Goal: Browse casually: Explore the website without a specific task or goal

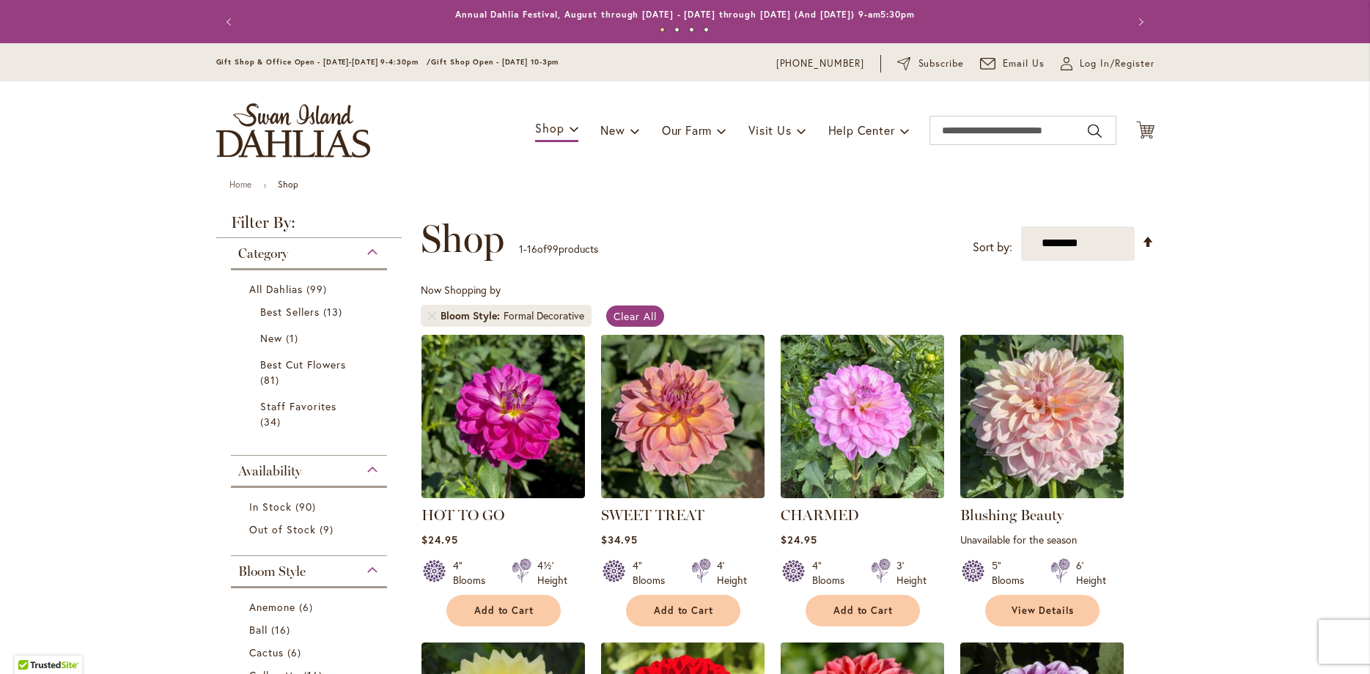
scroll to position [924, 0]
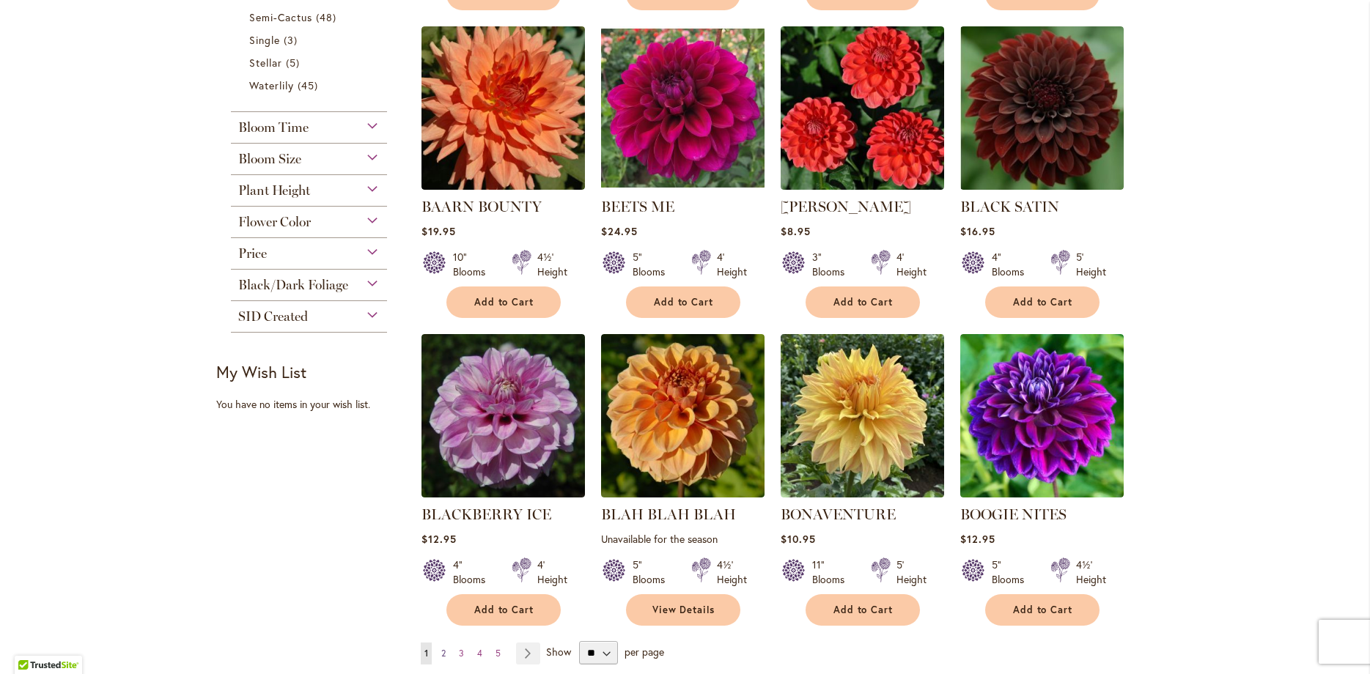
click at [445, 652] on span "2" at bounding box center [443, 653] width 4 height 11
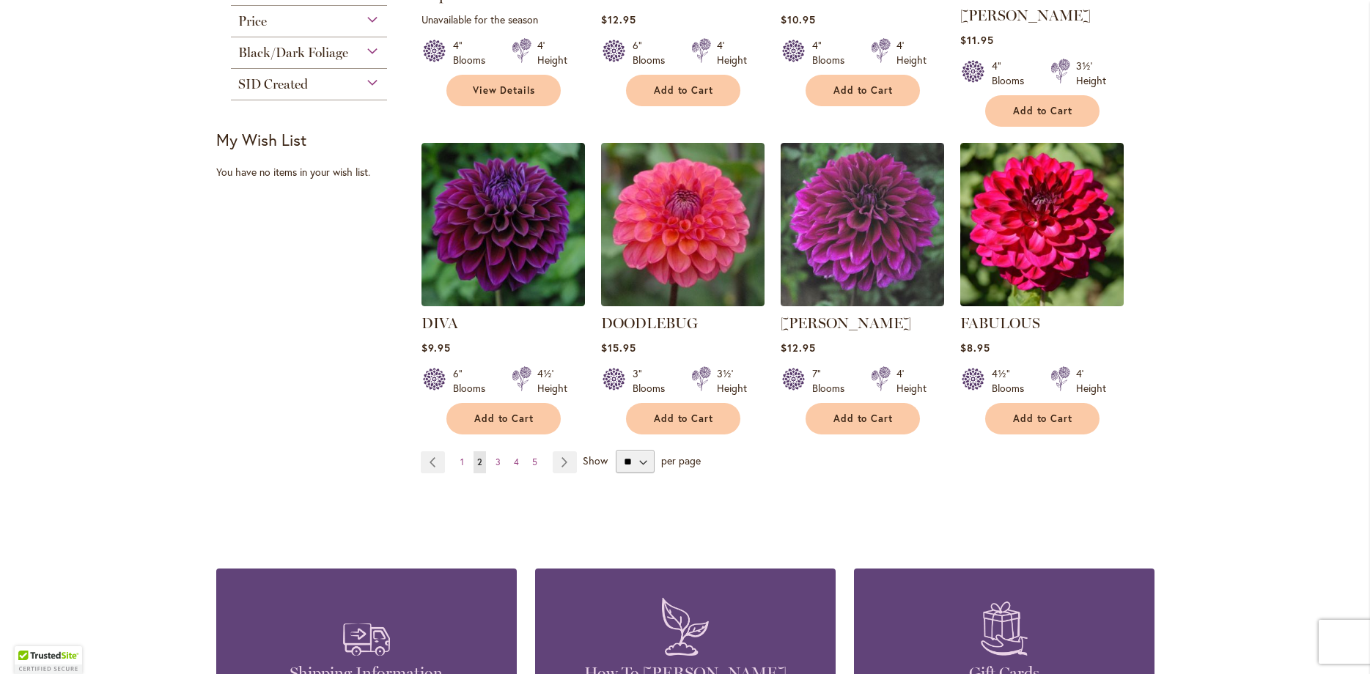
scroll to position [1296, 0]
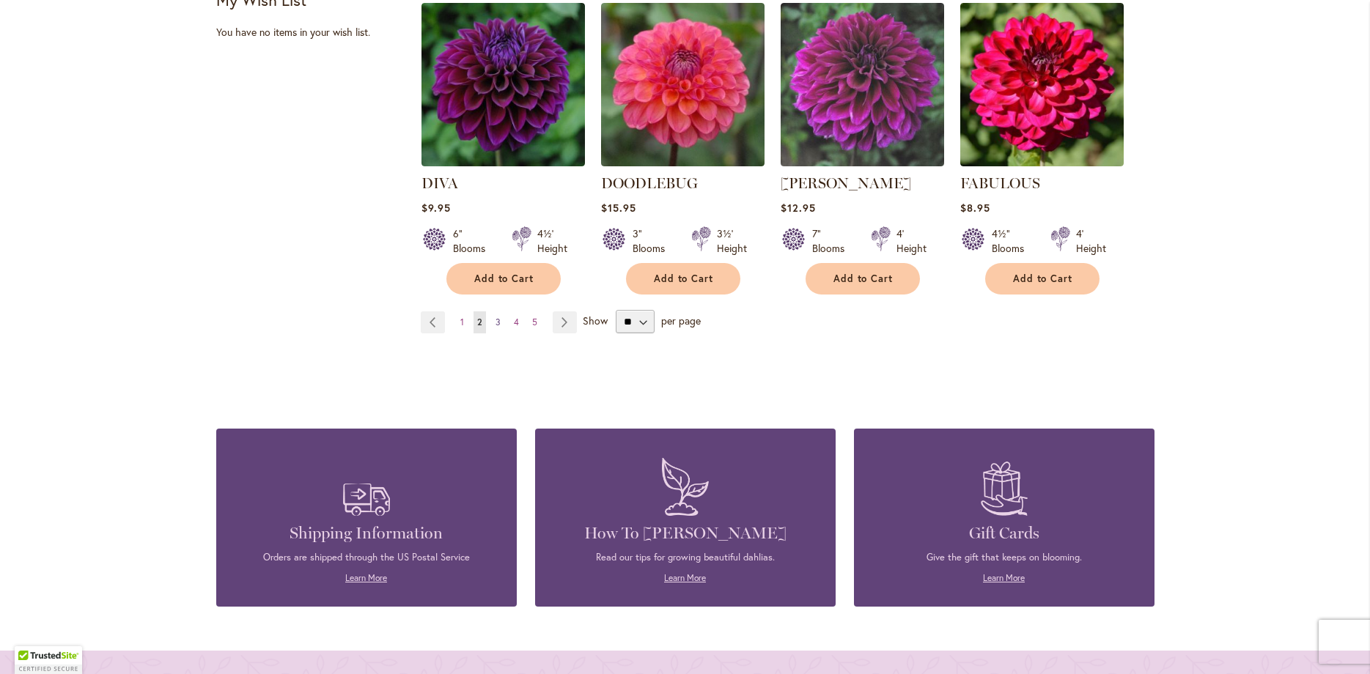
click at [495, 317] on span "3" at bounding box center [497, 322] width 5 height 11
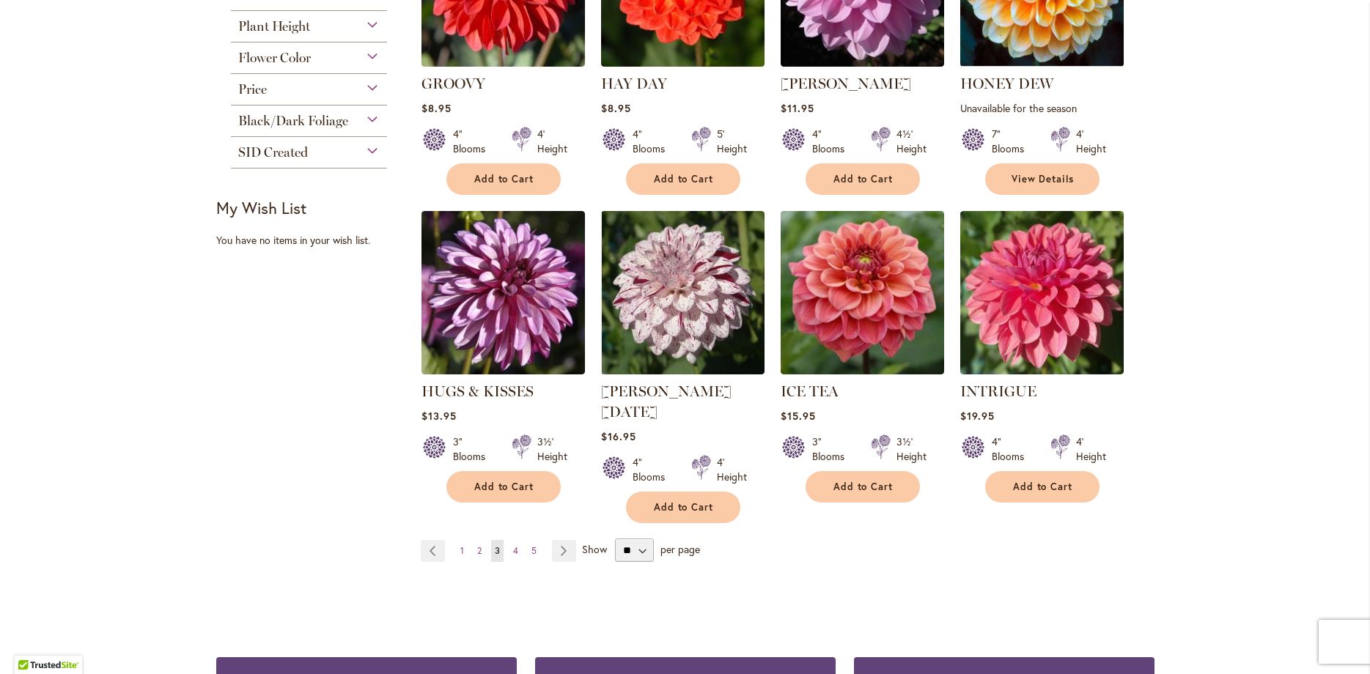
scroll to position [1258, 0]
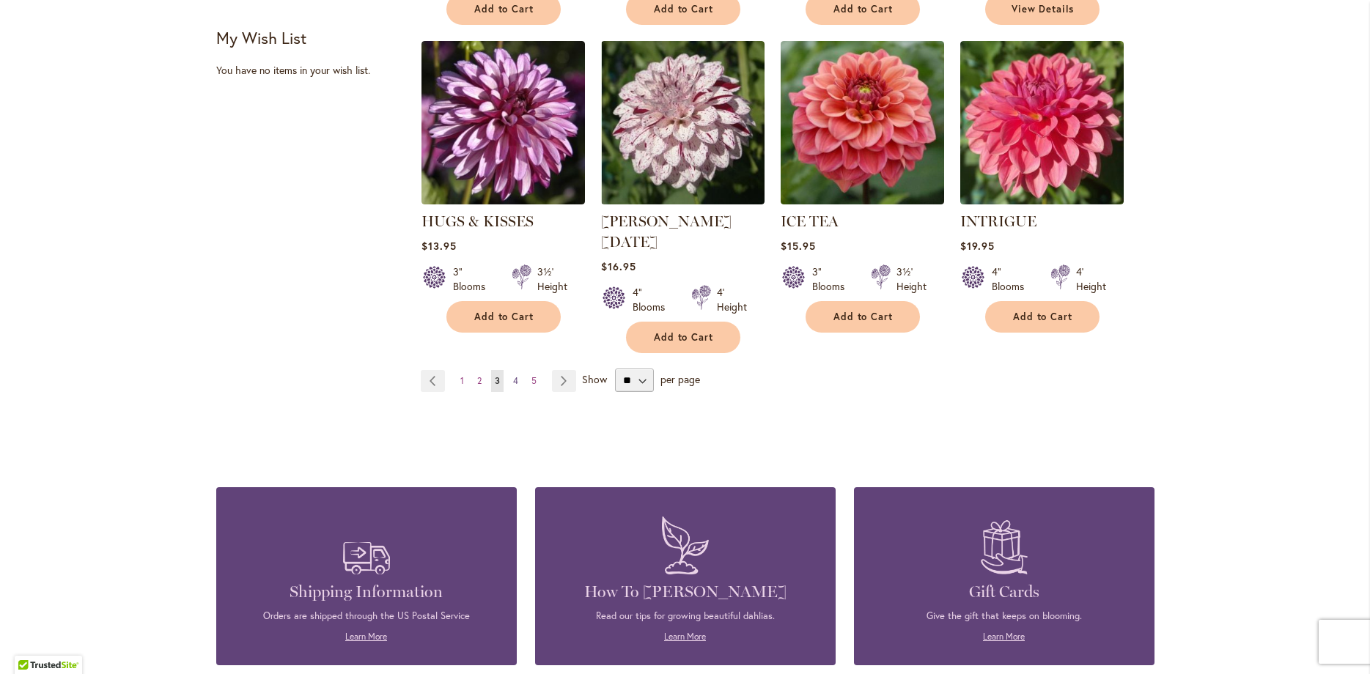
click at [519, 370] on link "Page 4" at bounding box center [515, 381] width 12 height 22
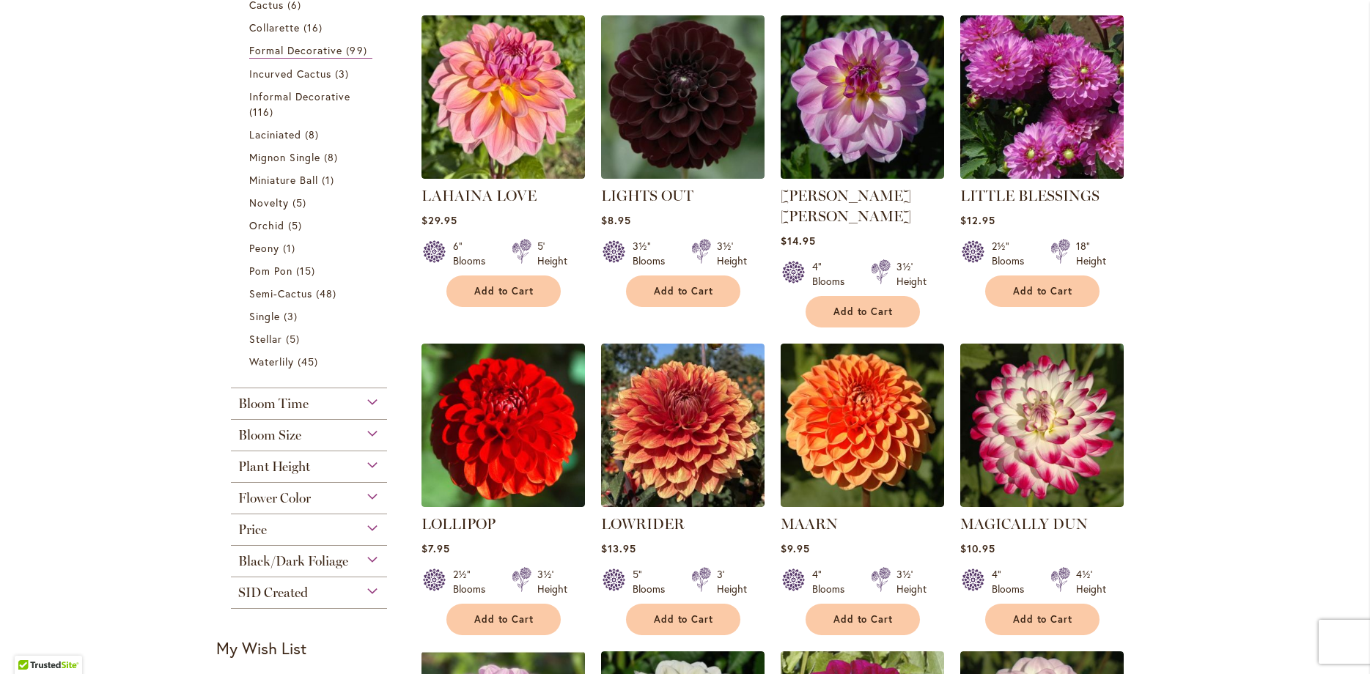
scroll to position [1296, 0]
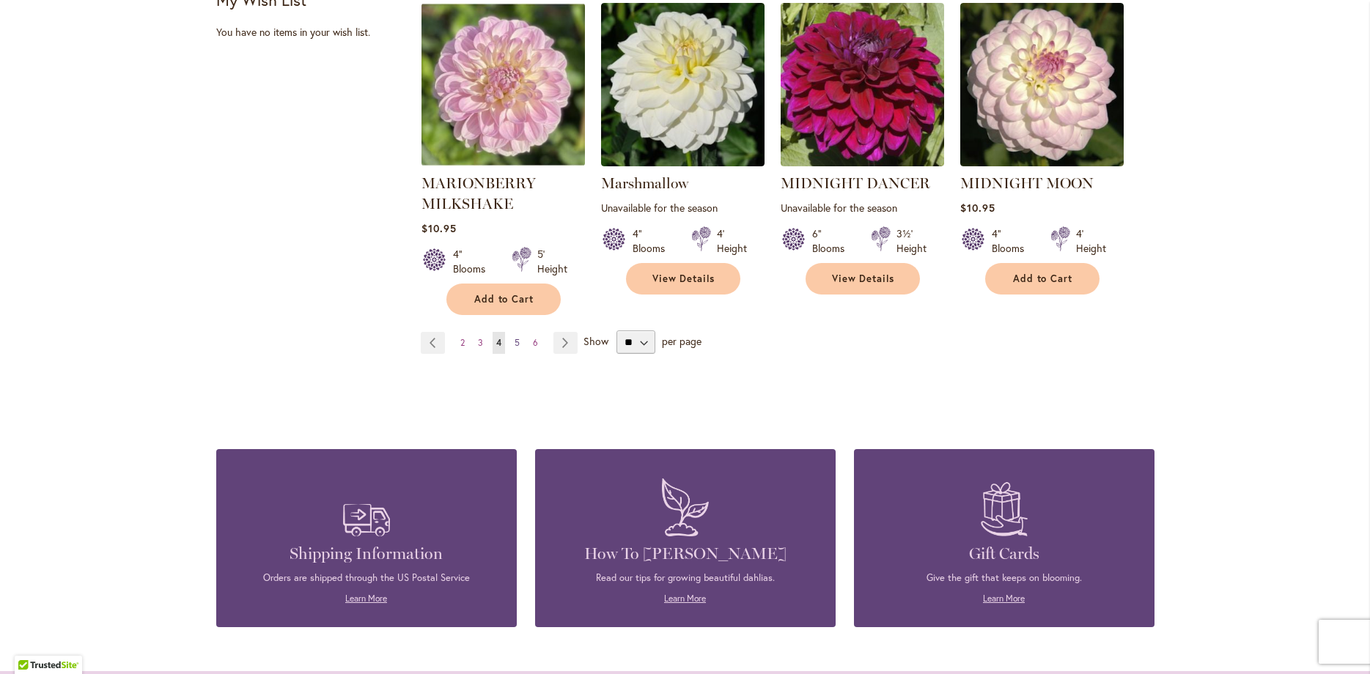
click at [520, 332] on link "Page 5" at bounding box center [517, 343] width 12 height 22
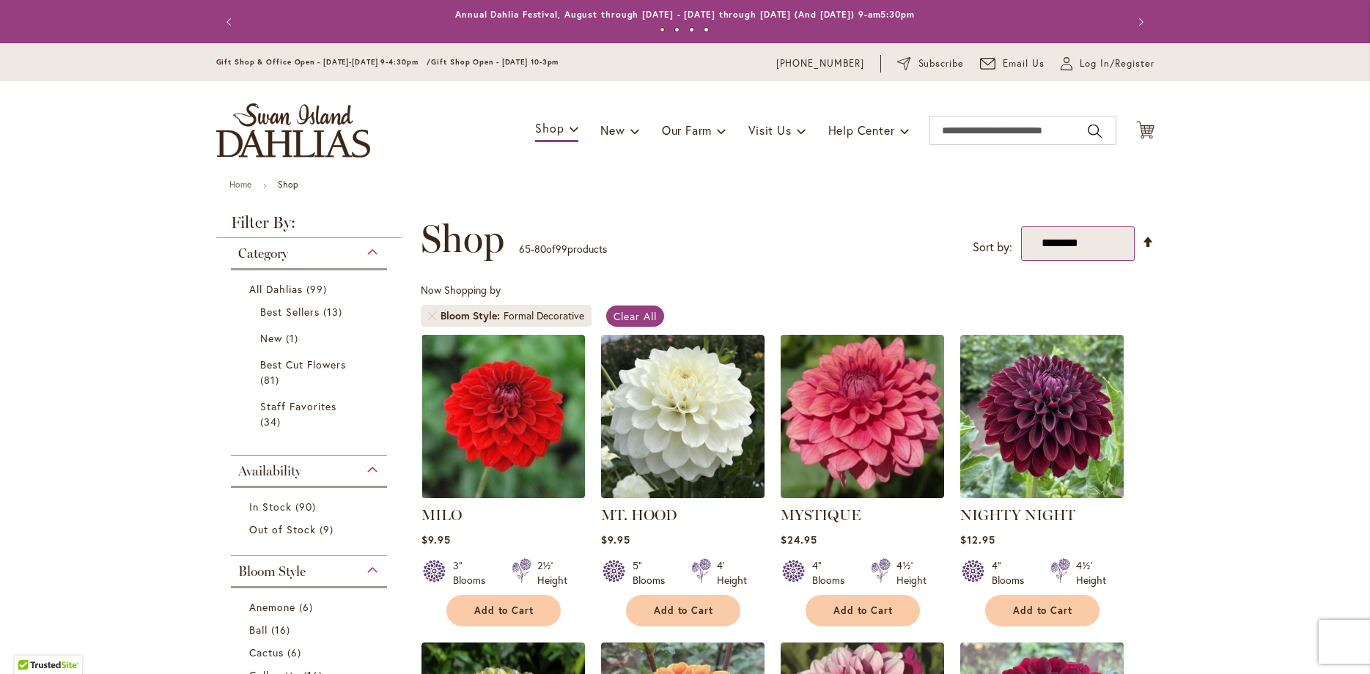
click at [1021, 226] on select "**********" at bounding box center [1077, 243] width 113 height 34
select select "*****"
click option "*****" at bounding box center [0, 0] width 0 height 0
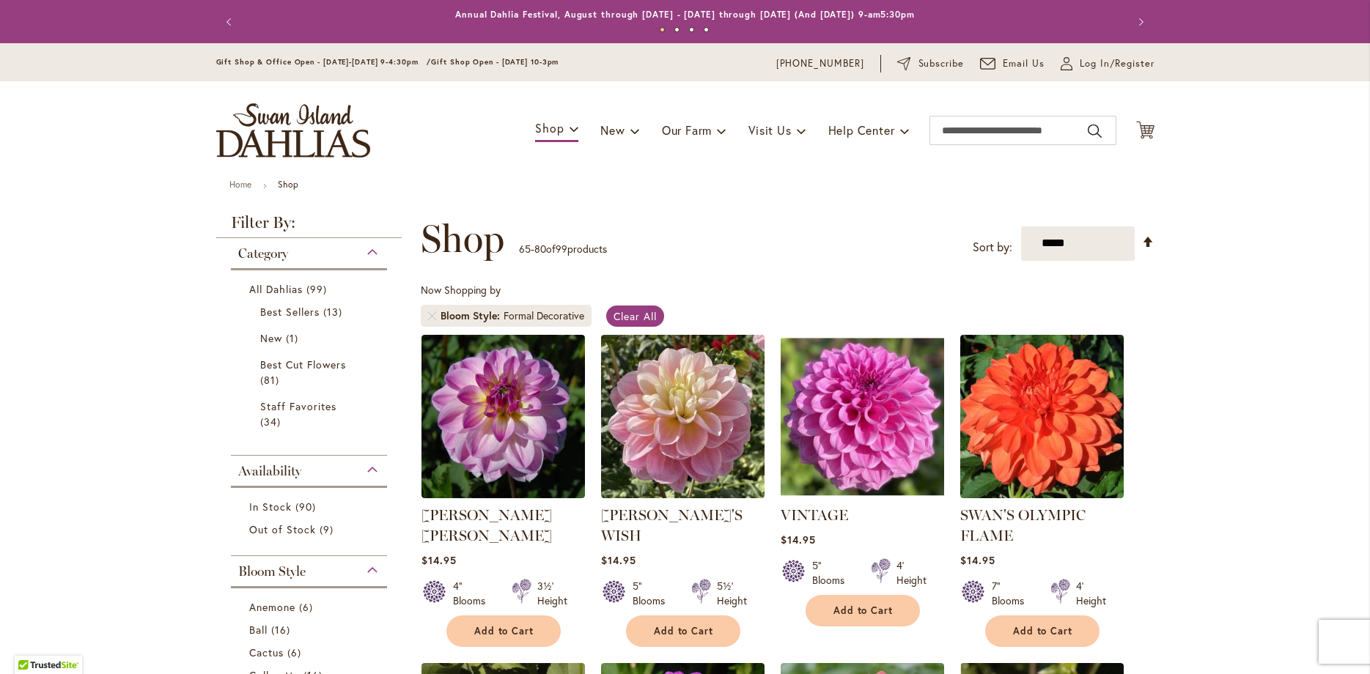
scroll to position [227, 0]
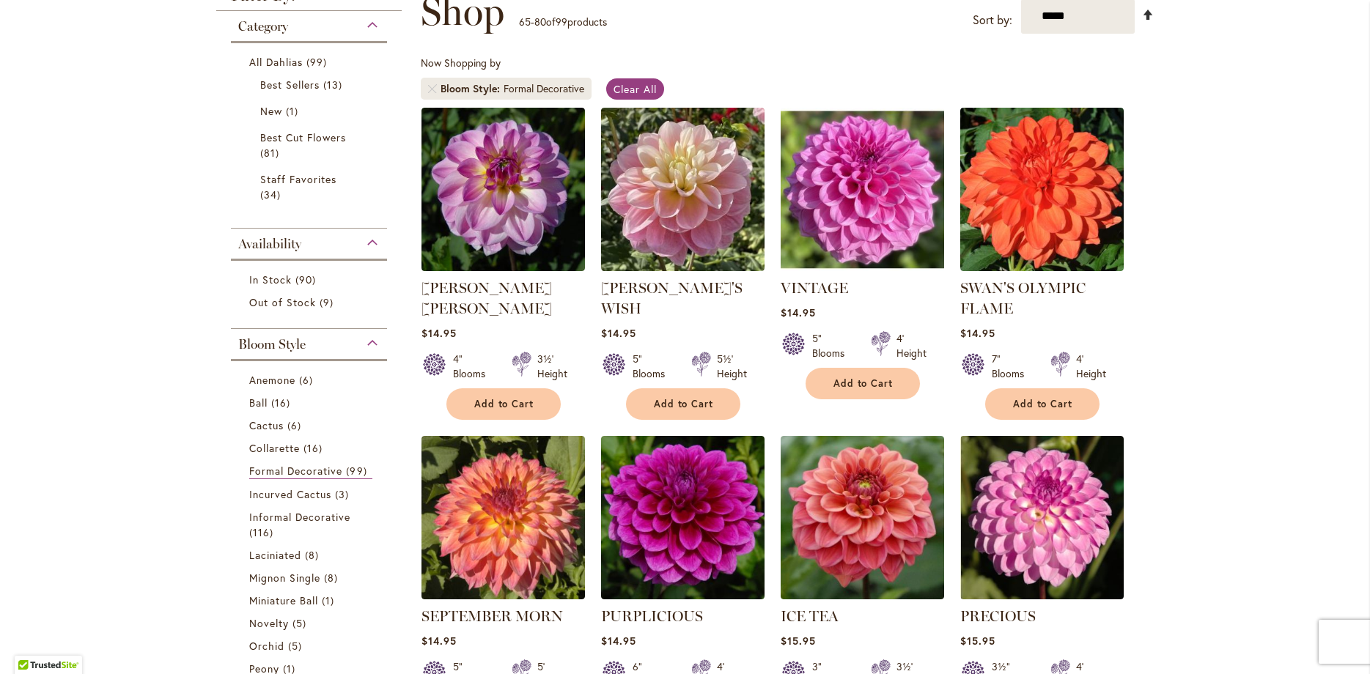
click at [1150, 17] on link "Set Descending Direction" at bounding box center [1148, 15] width 12 height 17
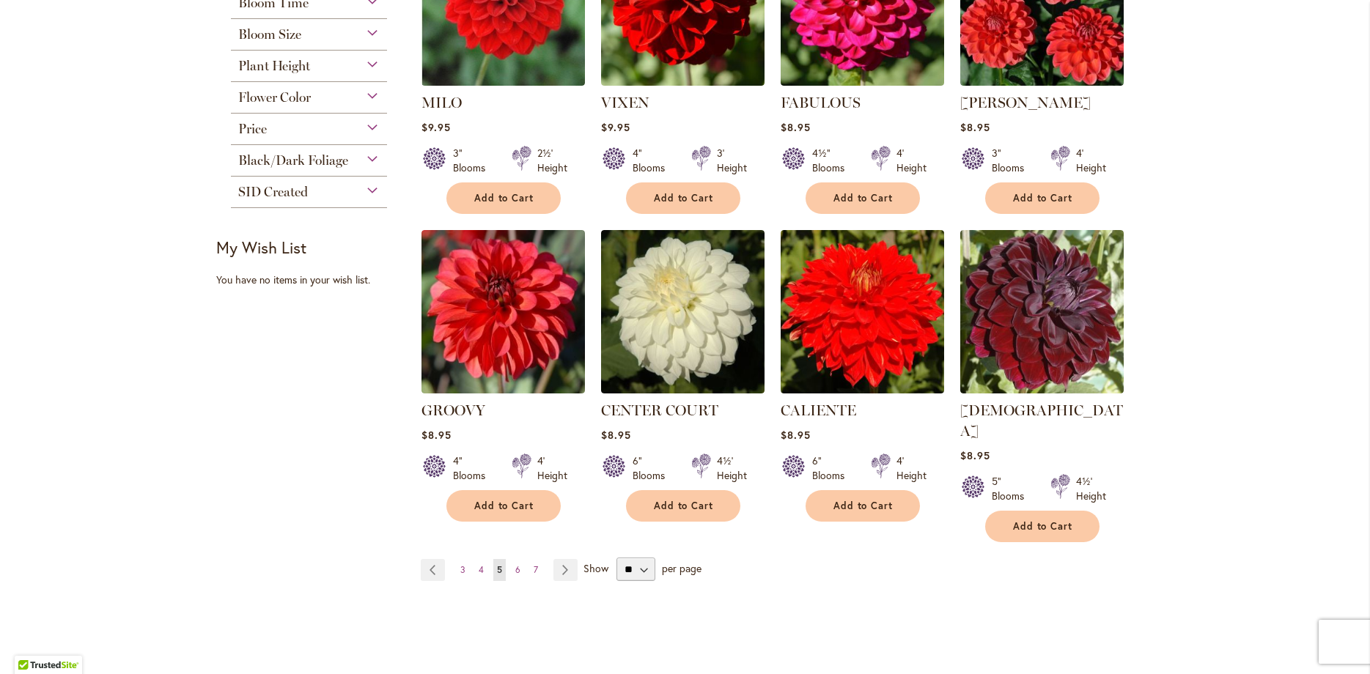
scroll to position [1063, 0]
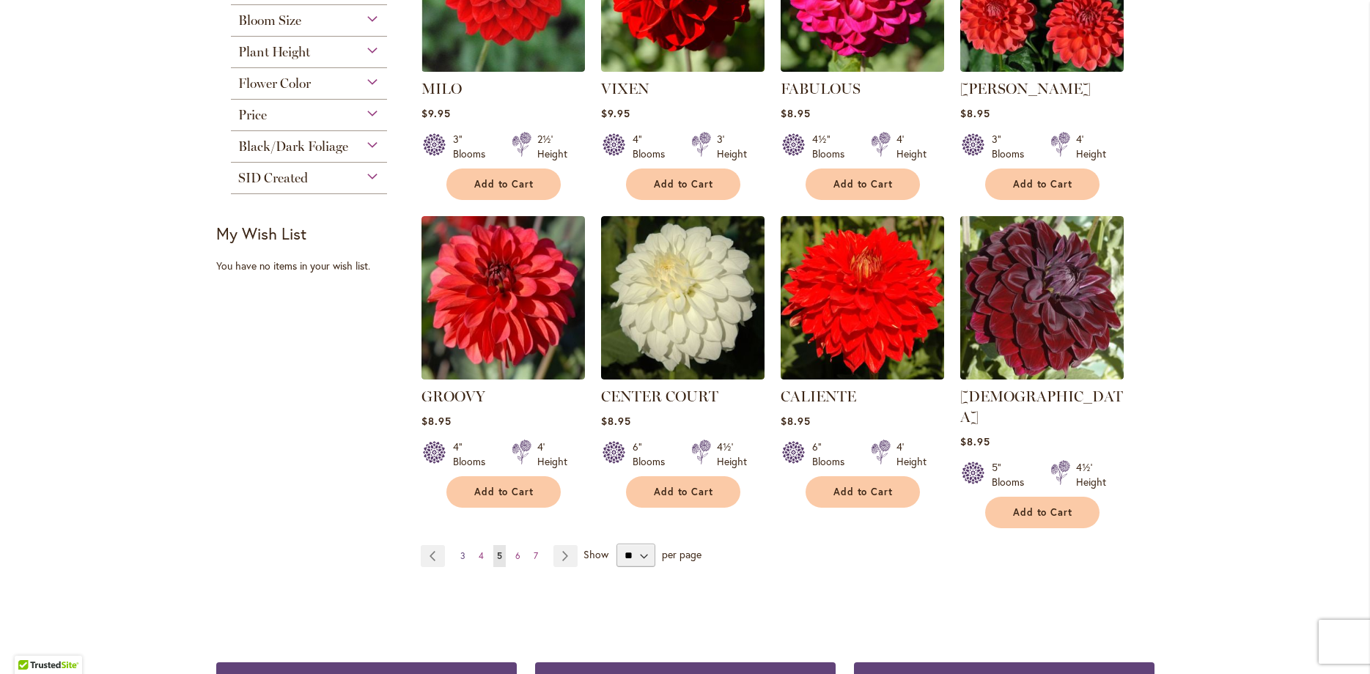
click at [460, 550] on span "3" at bounding box center [462, 555] width 5 height 11
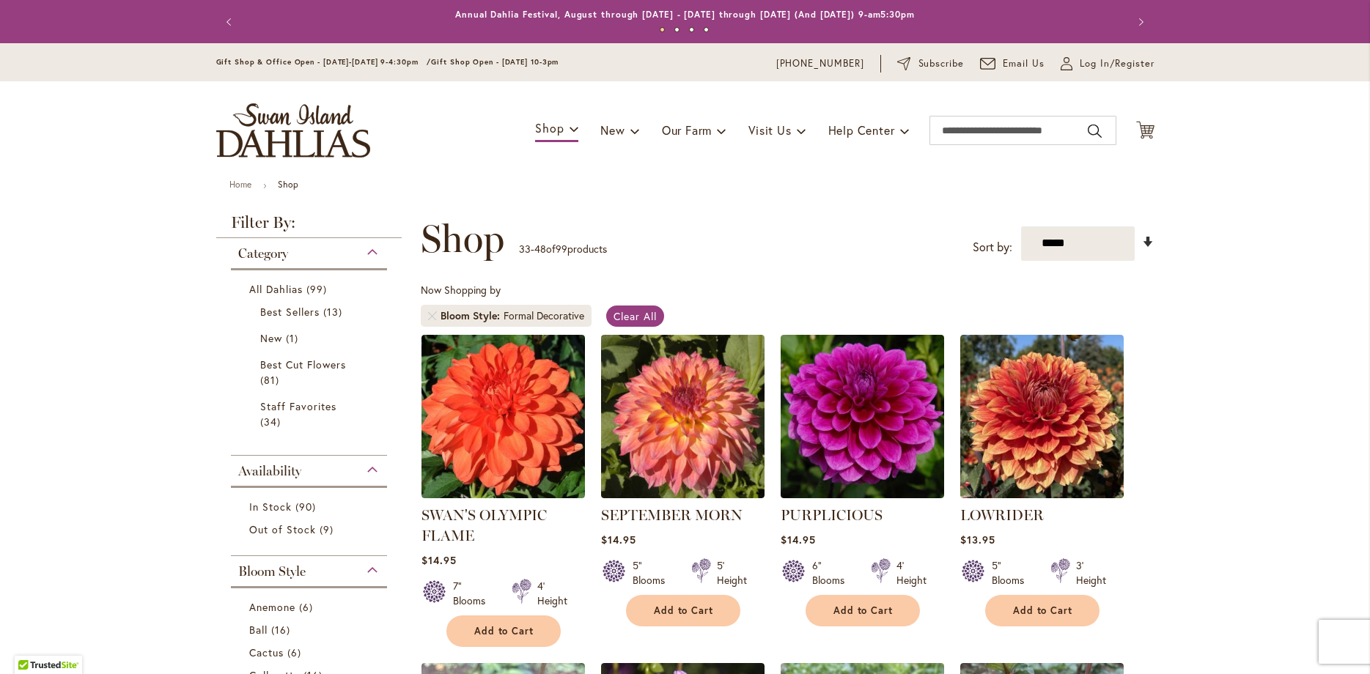
click at [1143, 249] on link "Set Ascending Direction" at bounding box center [1148, 242] width 12 height 17
click at [1149, 243] on link "Set Ascending Direction" at bounding box center [1148, 242] width 12 height 17
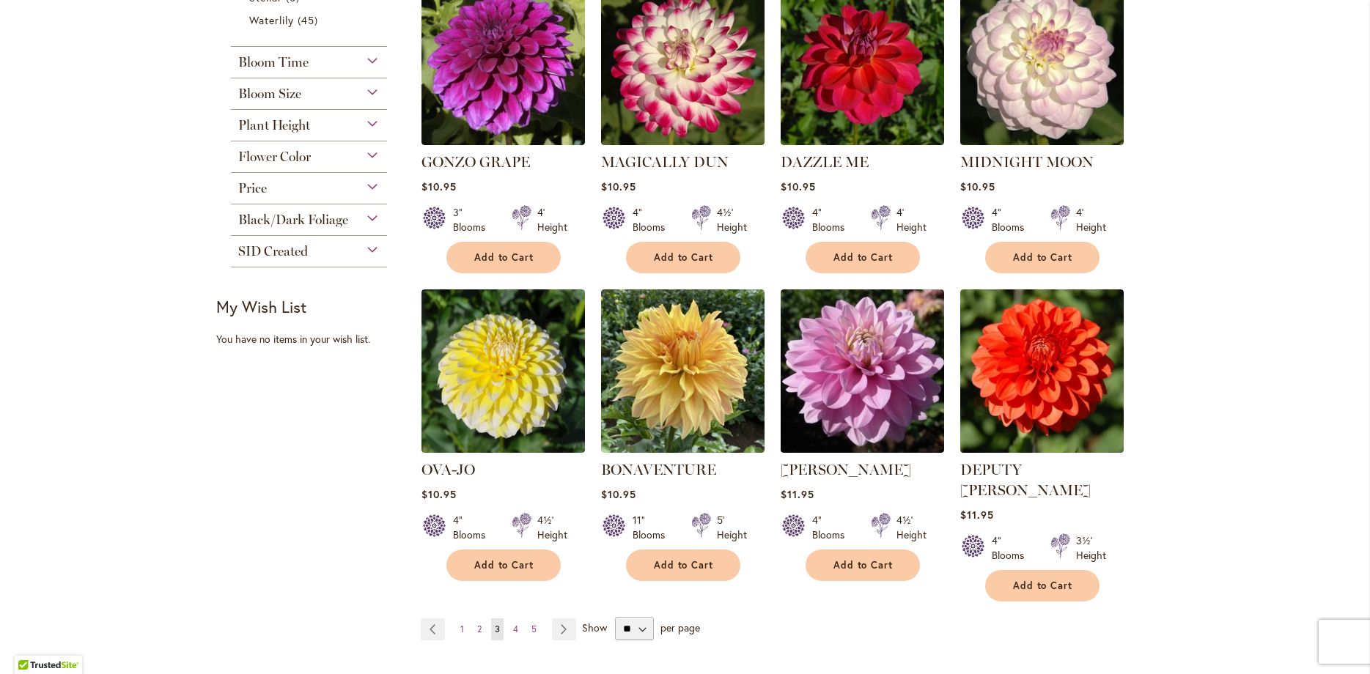
scroll to position [984, 0]
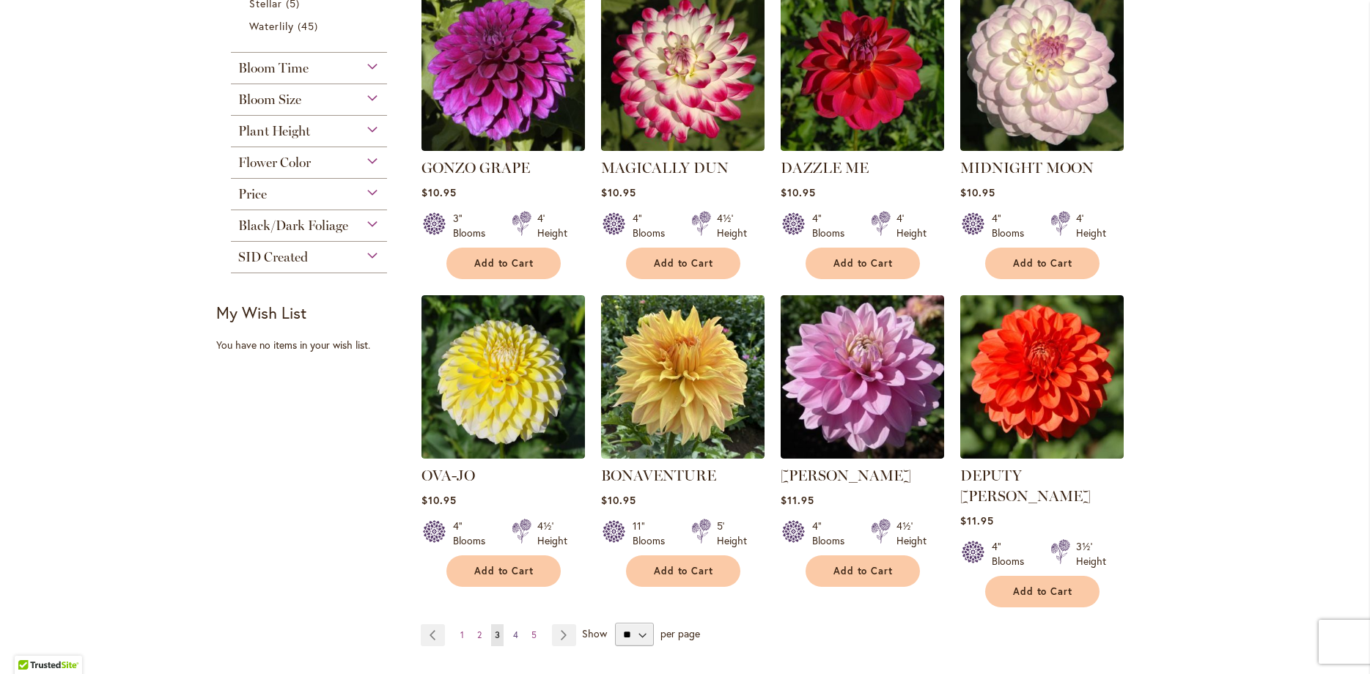
click at [512, 624] on link "Page 4" at bounding box center [515, 635] width 12 height 22
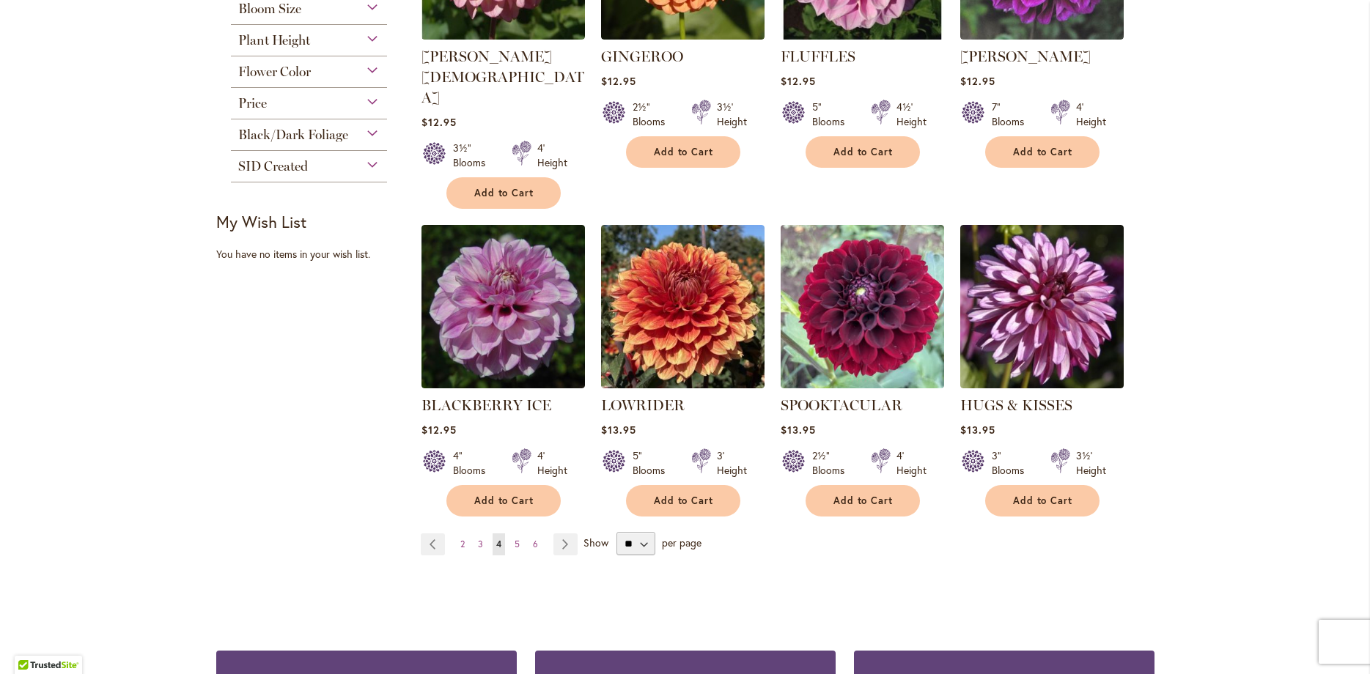
scroll to position [1069, 0]
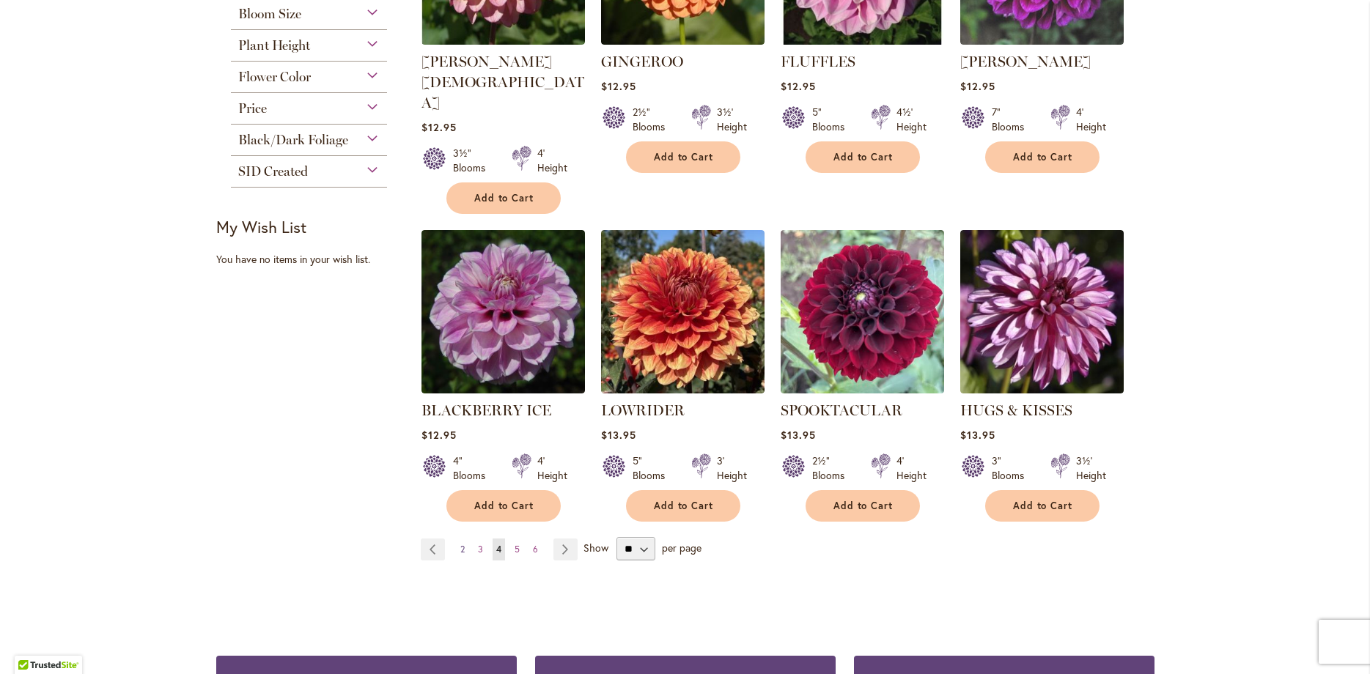
click at [460, 539] on link "Page 2" at bounding box center [463, 550] width 12 height 22
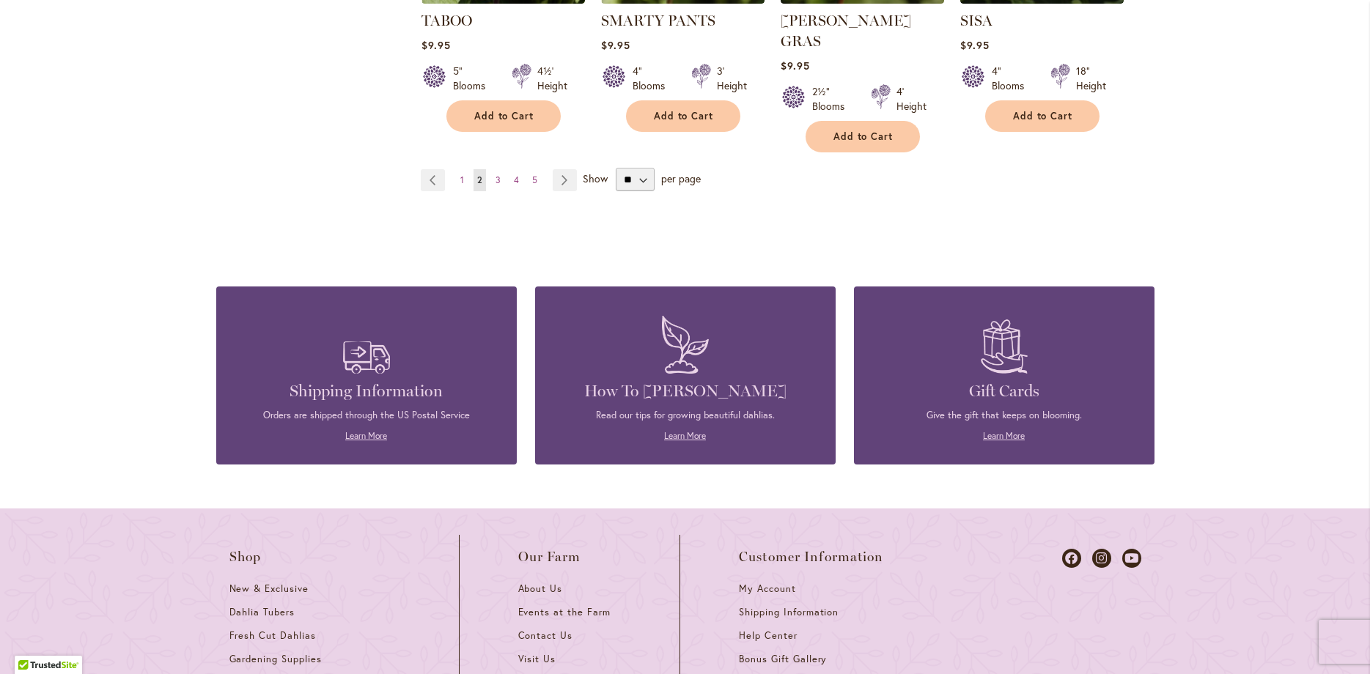
scroll to position [1437, 0]
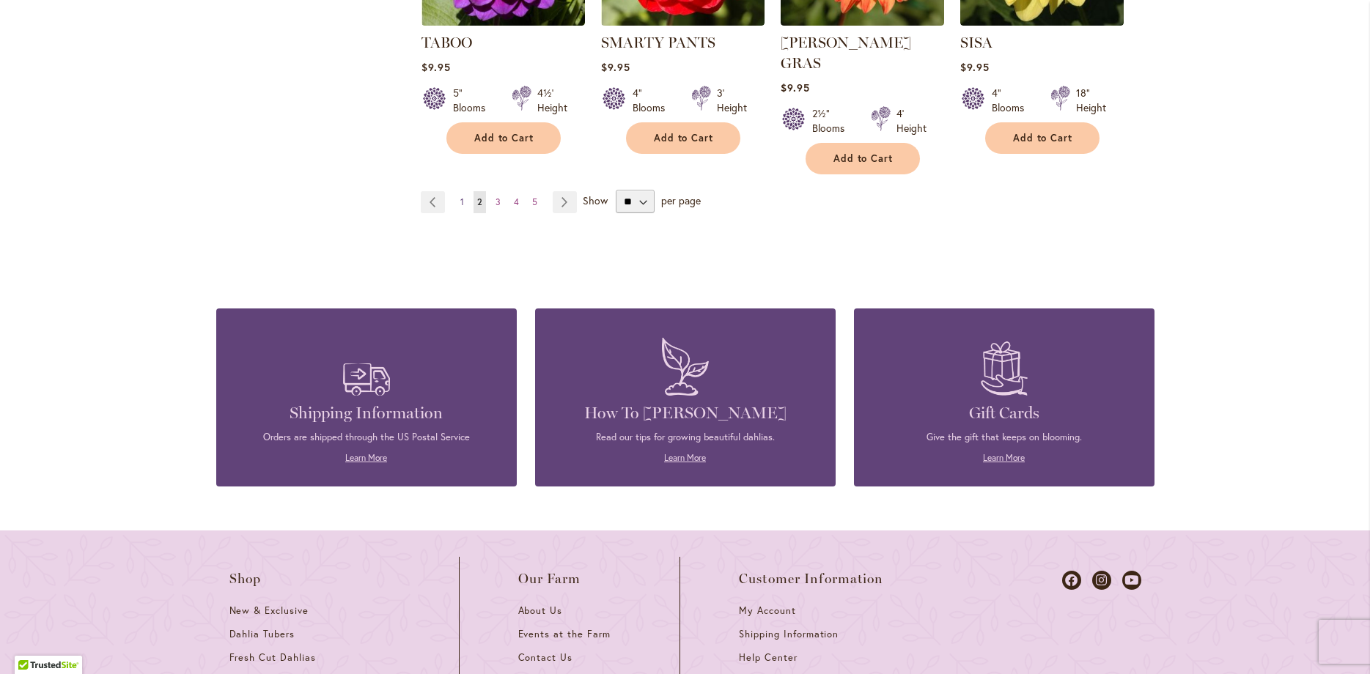
click at [462, 196] on span "1" at bounding box center [462, 201] width 4 height 11
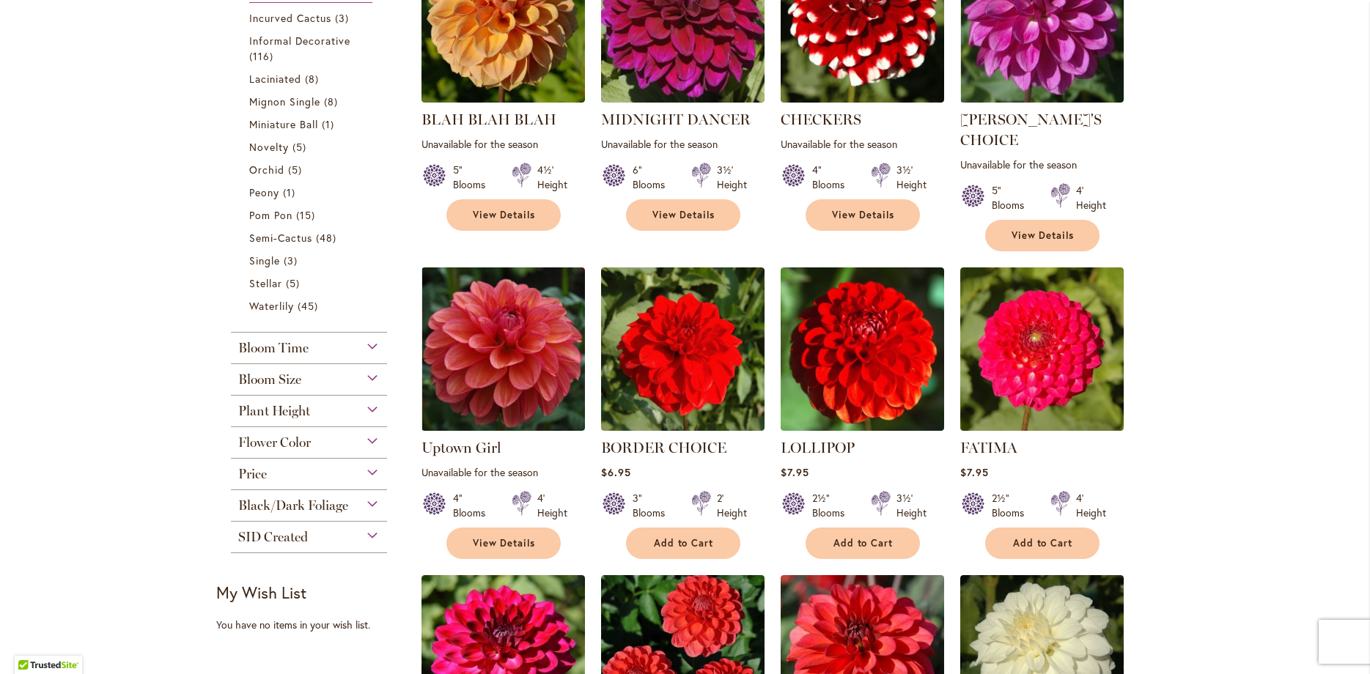
scroll to position [1059, 0]
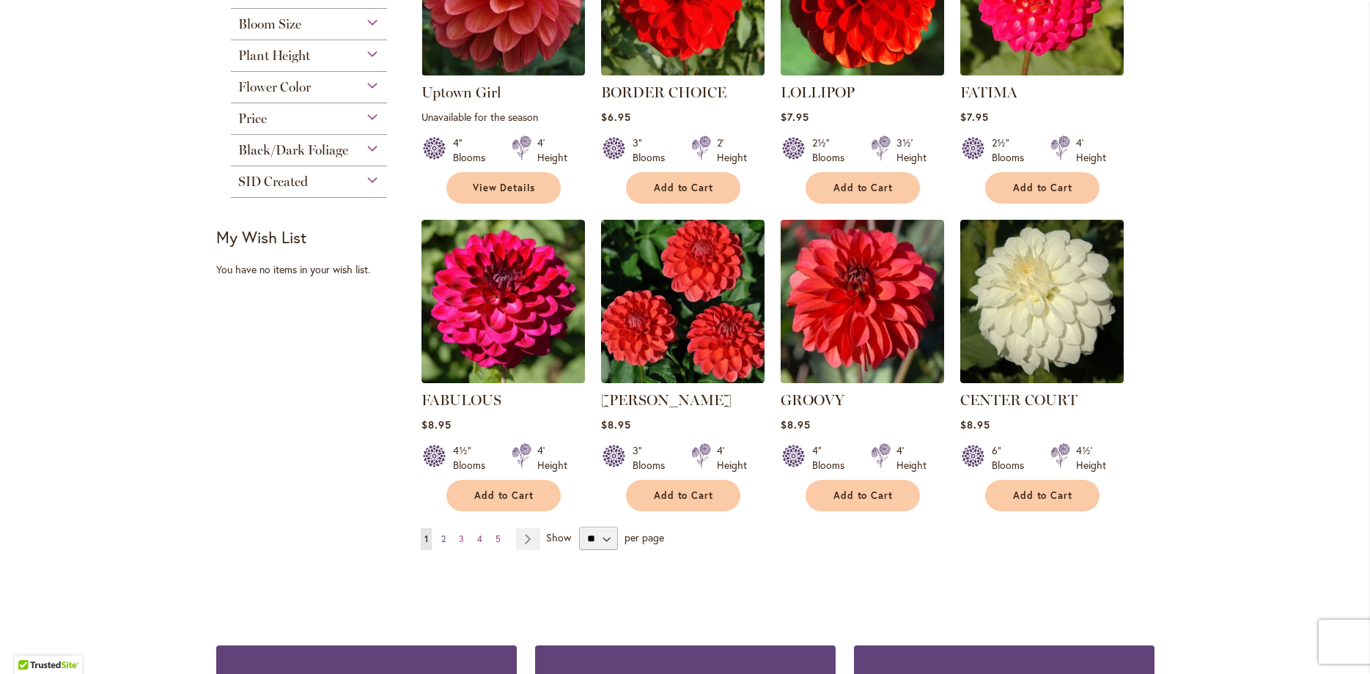
click at [442, 534] on span "2" at bounding box center [443, 539] width 4 height 11
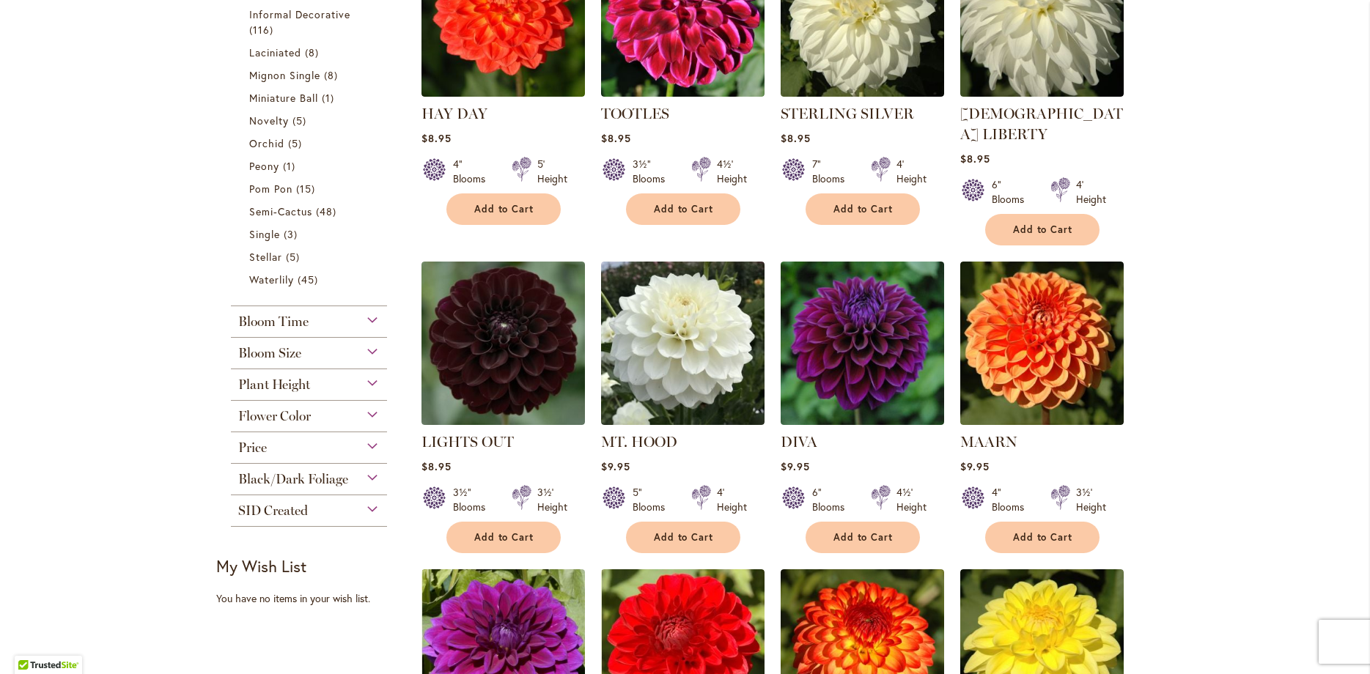
scroll to position [915, 0]
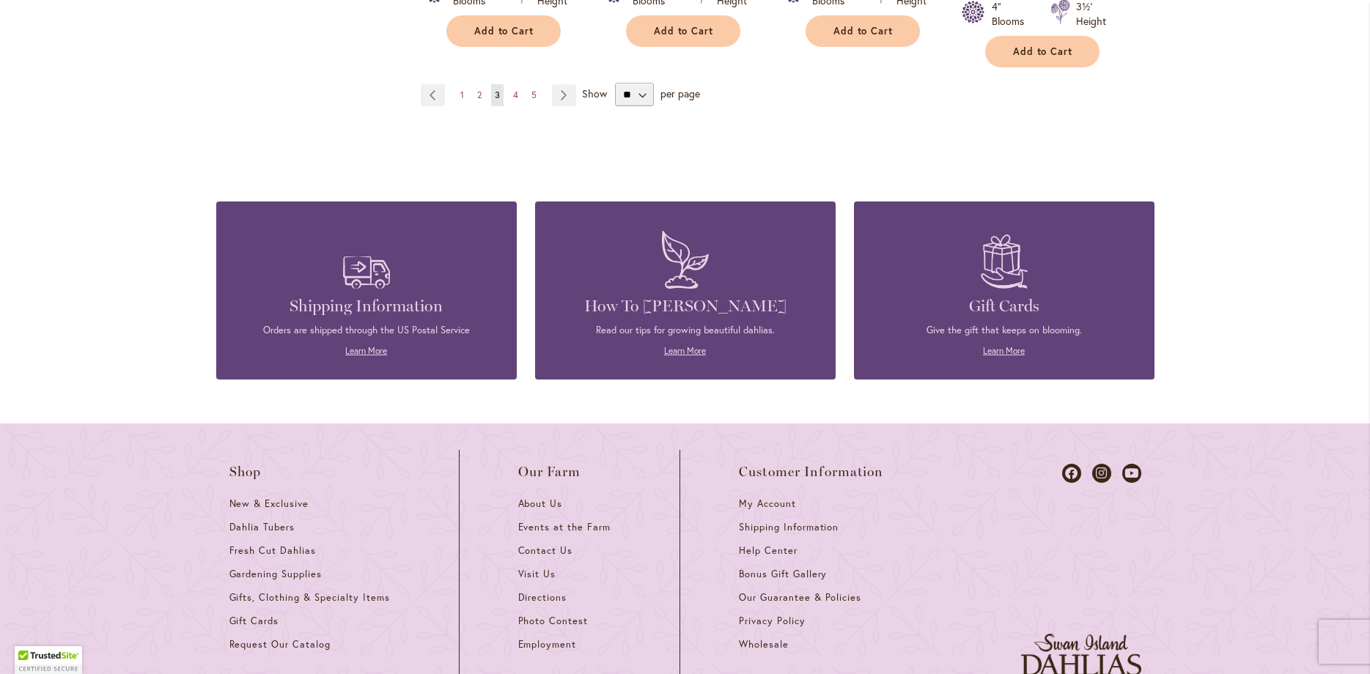
scroll to position [1524, 0]
